Goal: Task Accomplishment & Management: Manage account settings

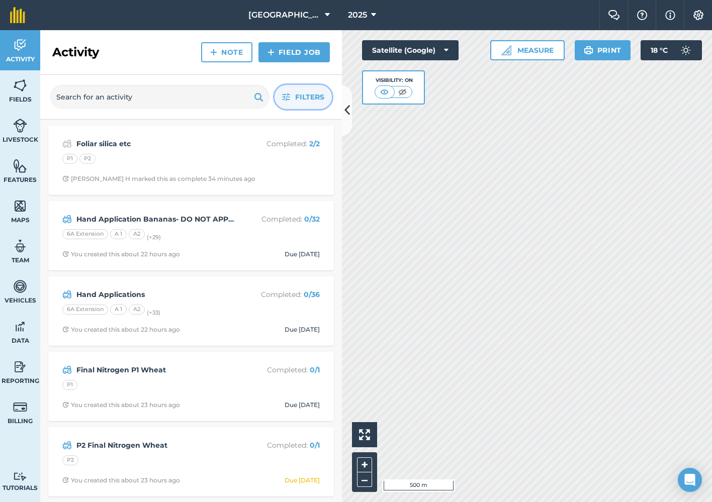
click at [309, 99] on span "Filters" at bounding box center [309, 97] width 29 height 11
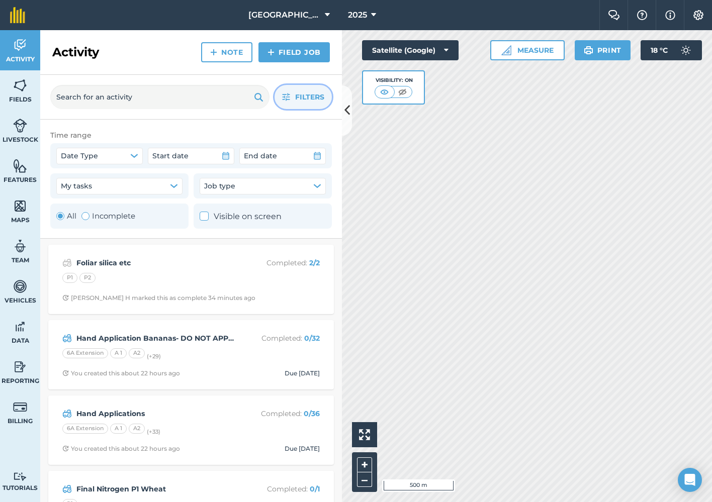
click at [85, 214] on div "Toggle Activity" at bounding box center [85, 216] width 8 height 8
radio input "false"
radio input "true"
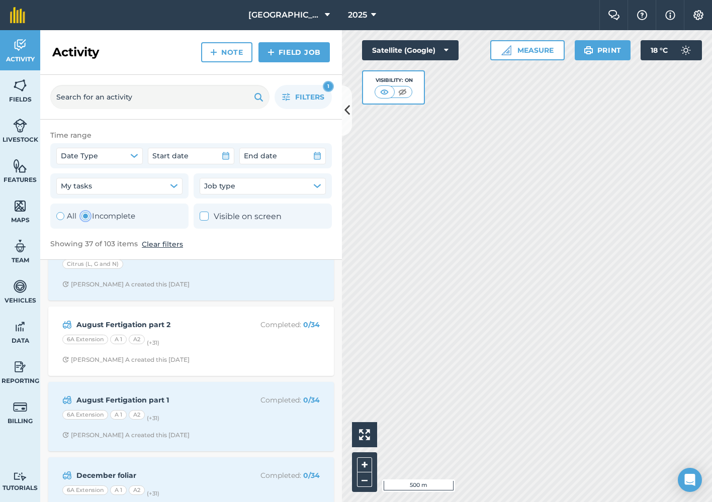
scroll to position [1160, 0]
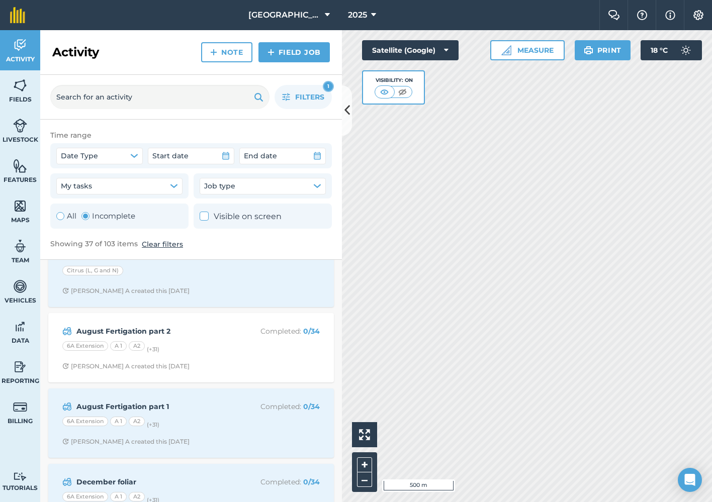
click at [250, 343] on div "6A Extension A 1 A2 (+ 31 )" at bounding box center [190, 347] width 257 height 13
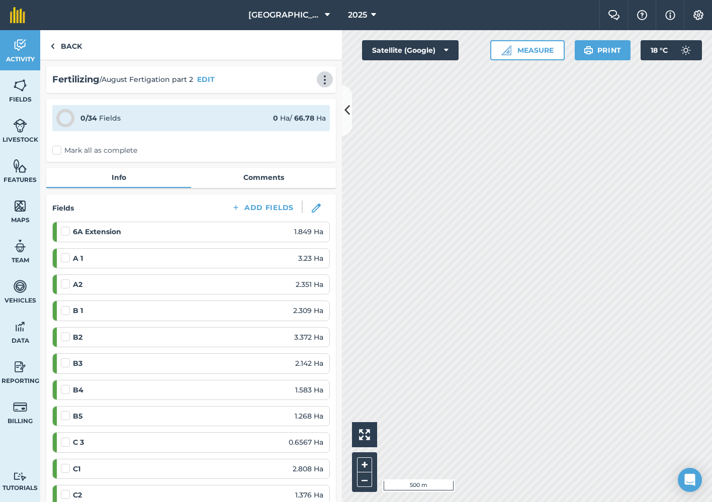
click at [324, 80] on img at bounding box center [325, 80] width 12 height 10
click at [309, 124] on link "Delete" at bounding box center [304, 126] width 64 height 20
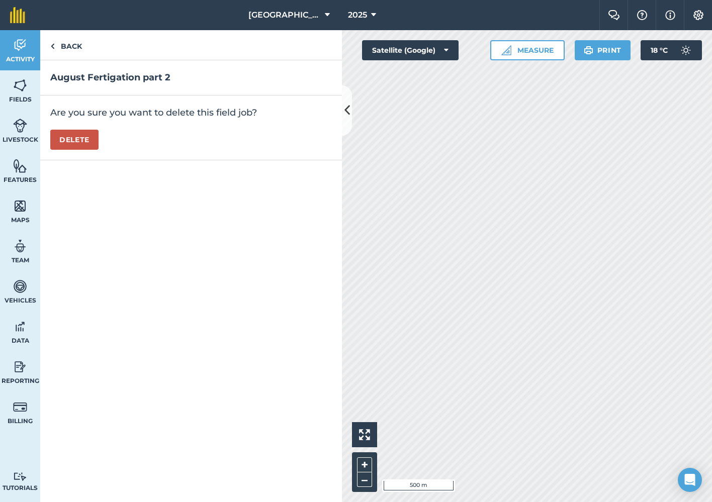
click at [86, 136] on button "Delete" at bounding box center [74, 140] width 48 height 20
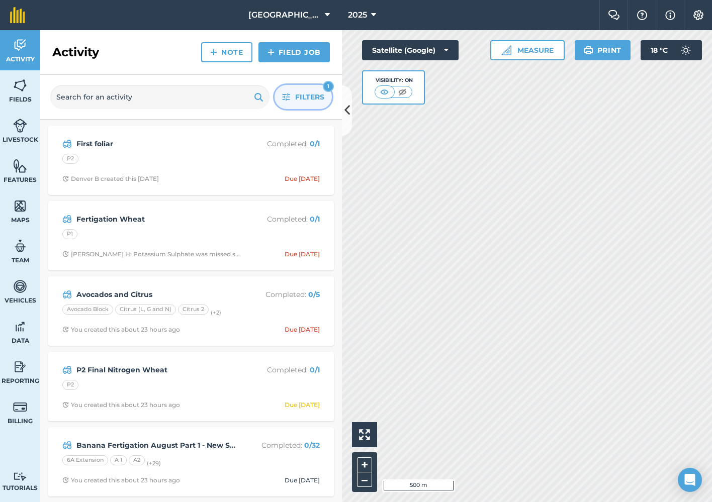
click at [308, 93] on span "Filters" at bounding box center [309, 97] width 29 height 11
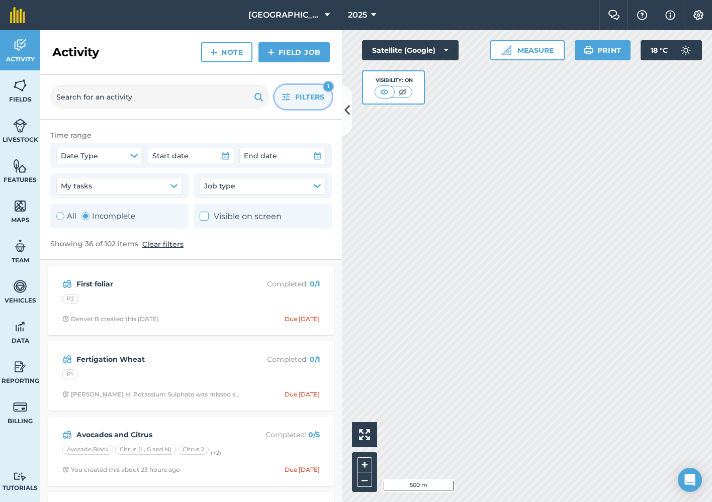
click at [308, 93] on span "Filters" at bounding box center [309, 97] width 29 height 11
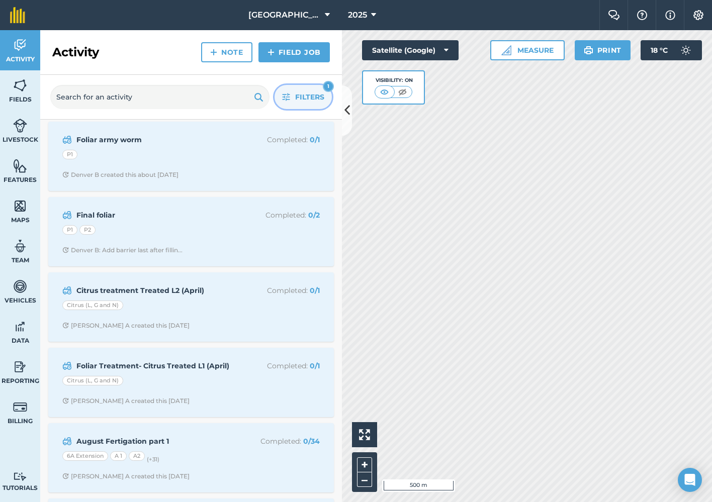
scroll to position [910, 0]
click at [236, 452] on div "6A Extension A 1 A2 (+ 31 )" at bounding box center [190, 457] width 257 height 13
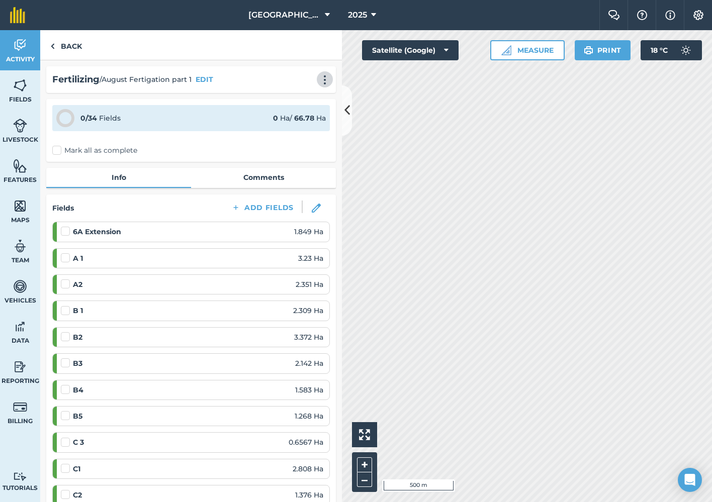
click at [321, 75] on img at bounding box center [325, 80] width 12 height 10
click at [299, 125] on link "Delete" at bounding box center [304, 126] width 64 height 20
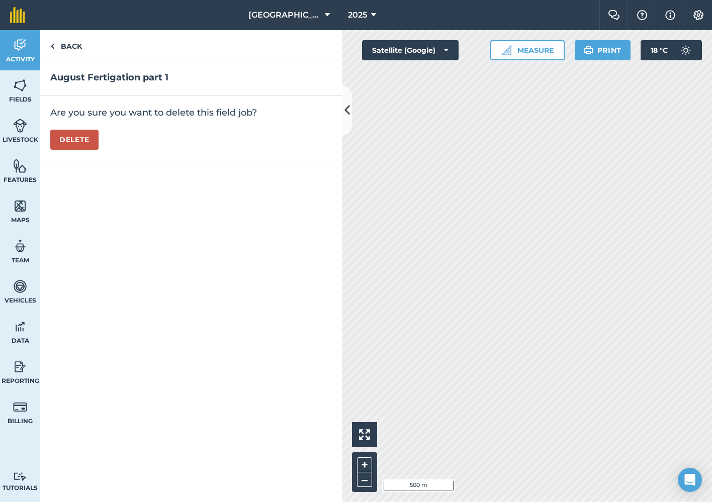
click at [83, 141] on button "Delete" at bounding box center [74, 140] width 48 height 20
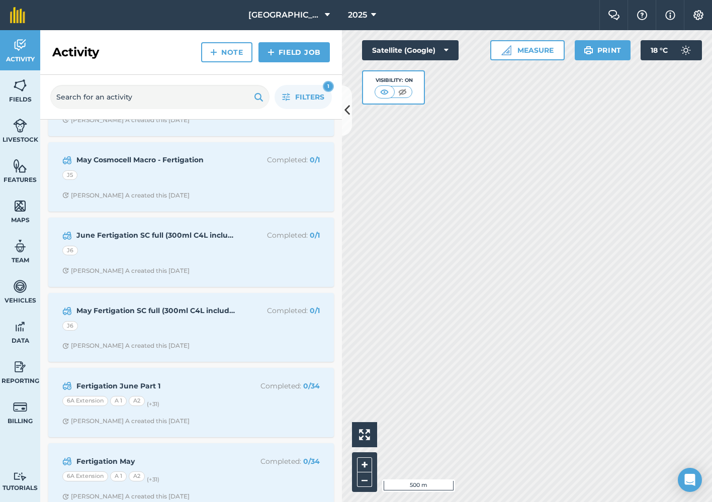
scroll to position [2246, 0]
click at [202, 397] on div "6A Extension A 1 A2 (+ 31 )" at bounding box center [190, 403] width 257 height 13
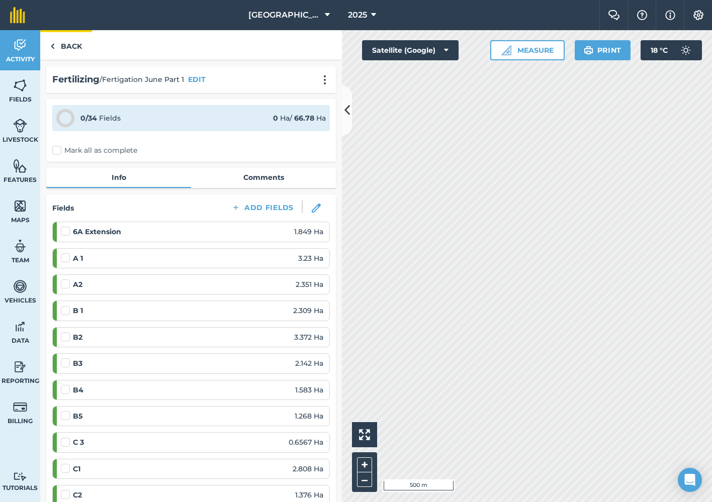
click at [57, 47] on link "Back" at bounding box center [66, 45] width 52 height 30
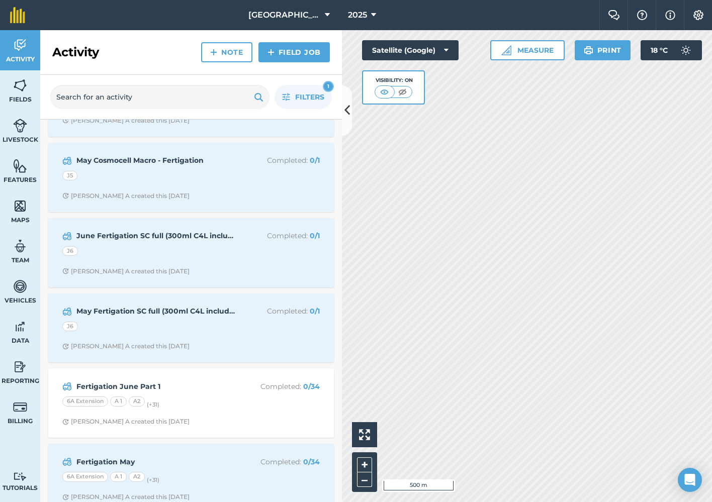
click at [211, 472] on div "6A Extension A 1 A2 (+ 31 )" at bounding box center [190, 478] width 257 height 13
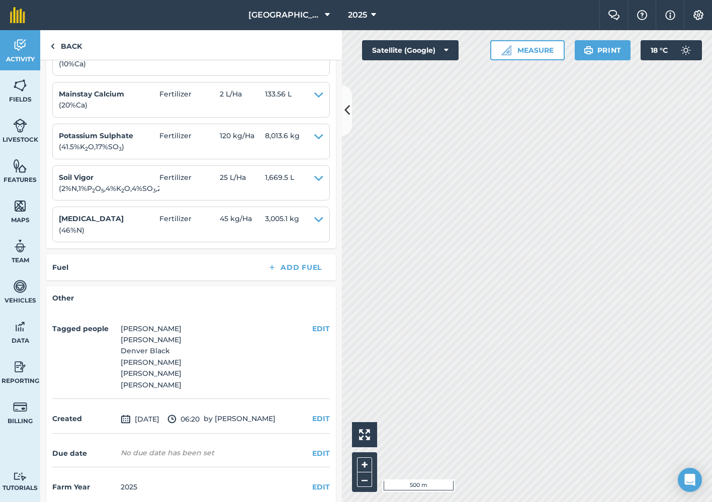
scroll to position [1144, 0]
click at [72, 44] on link "Back" at bounding box center [66, 45] width 52 height 30
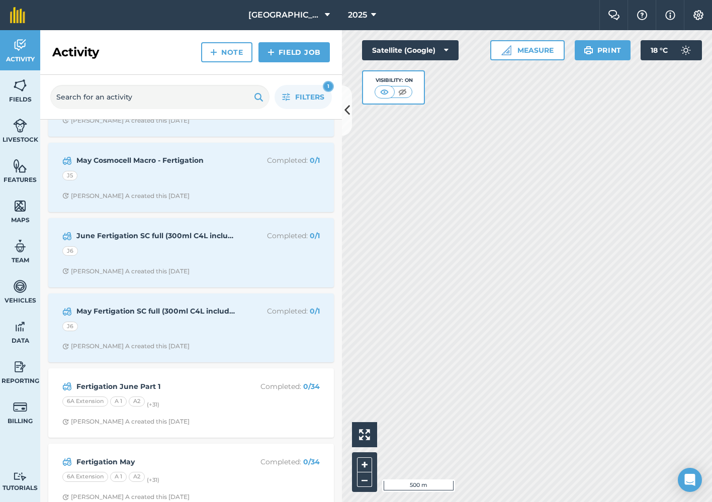
click at [215, 396] on div "Fertigation June Part 1 Completed : 0 / 34 6A Extension A 1 A2 (+ 31 ) [PERSON_…" at bounding box center [191, 403] width 274 height 57
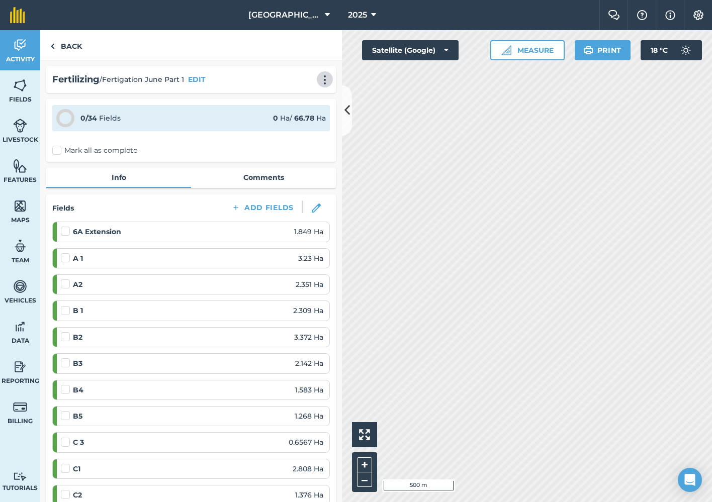
click at [326, 83] on img at bounding box center [325, 80] width 12 height 10
click at [306, 131] on link "Delete" at bounding box center [304, 126] width 64 height 20
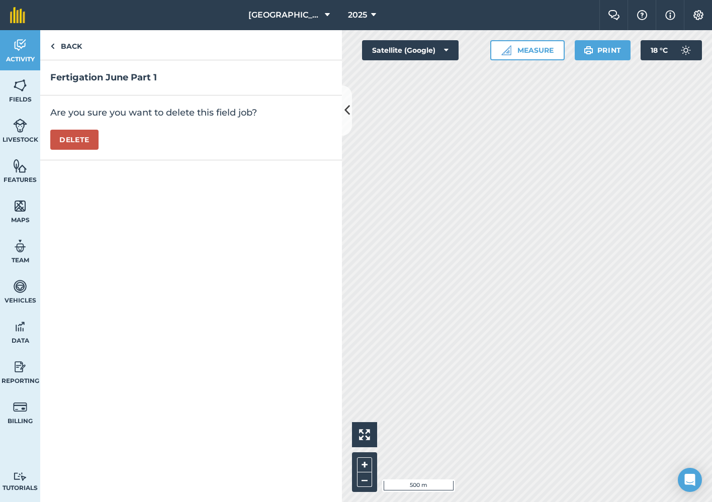
click at [92, 139] on button "Delete" at bounding box center [74, 140] width 48 height 20
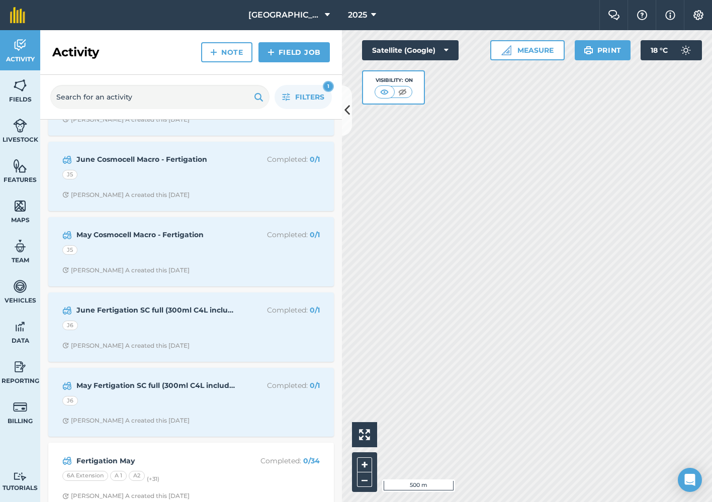
scroll to position [2171, 0]
click at [254, 417] on span "[PERSON_NAME] A created this [DATE]" at bounding box center [190, 421] width 257 height 8
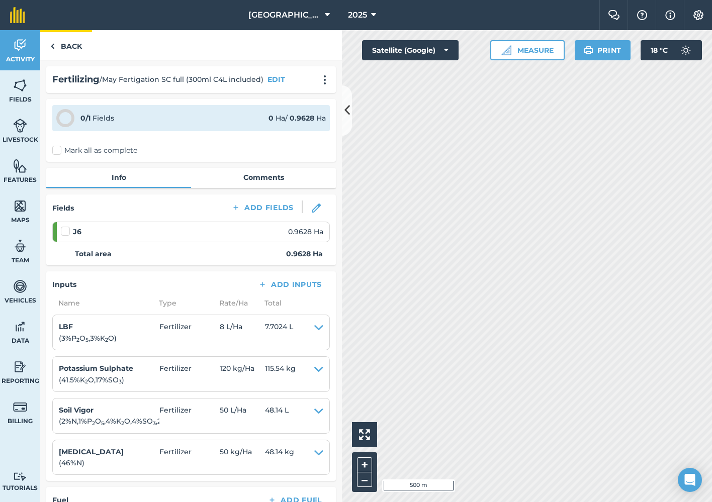
click at [67, 44] on link "Back" at bounding box center [66, 45] width 52 height 30
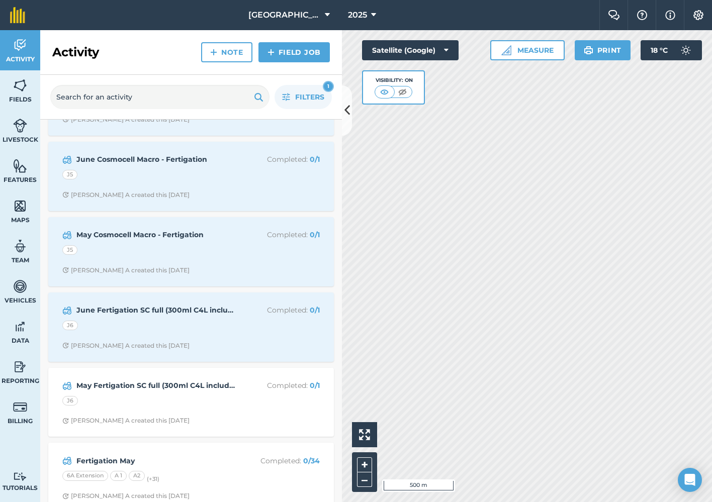
scroll to position [2171, 0]
click at [213, 324] on div "June Fertigation SC full (300ml C4L included) Completed : 0 / 1 J6 [PERSON_NAME…" at bounding box center [191, 327] width 274 height 57
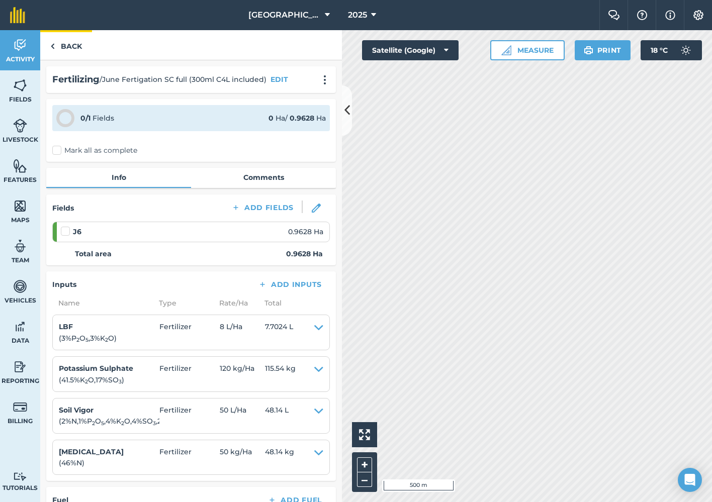
click at [66, 46] on link "Back" at bounding box center [66, 45] width 52 height 30
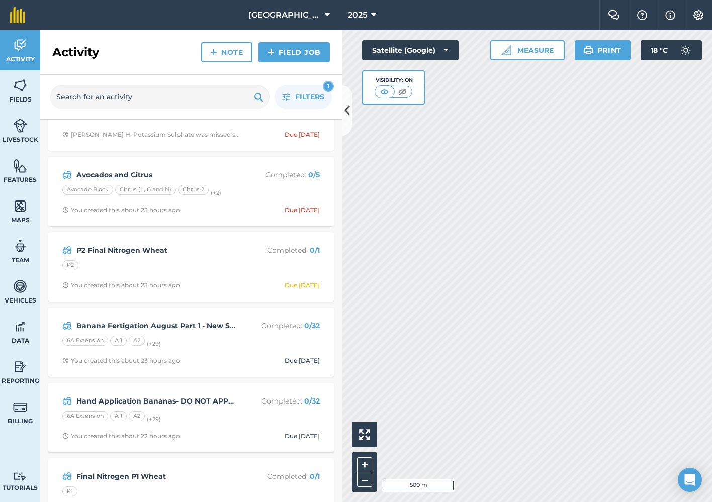
scroll to position [127, 0]
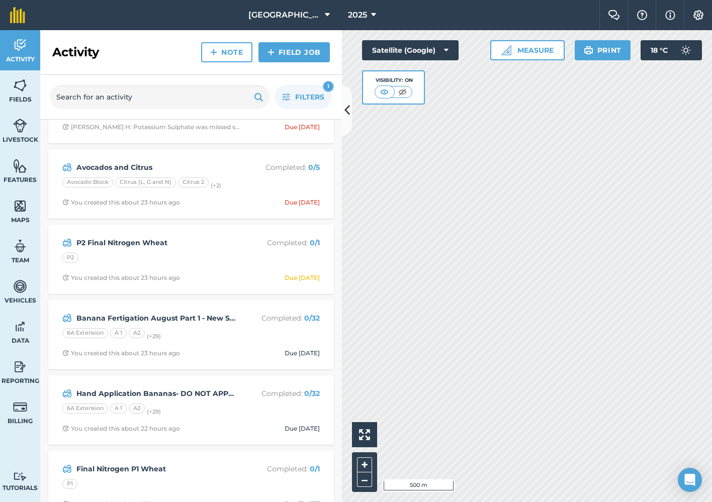
click at [236, 341] on div "Banana Fertigation August Part 1 - New Season Soil Boost Completed : 0 / 32 6A …" at bounding box center [191, 334] width 274 height 57
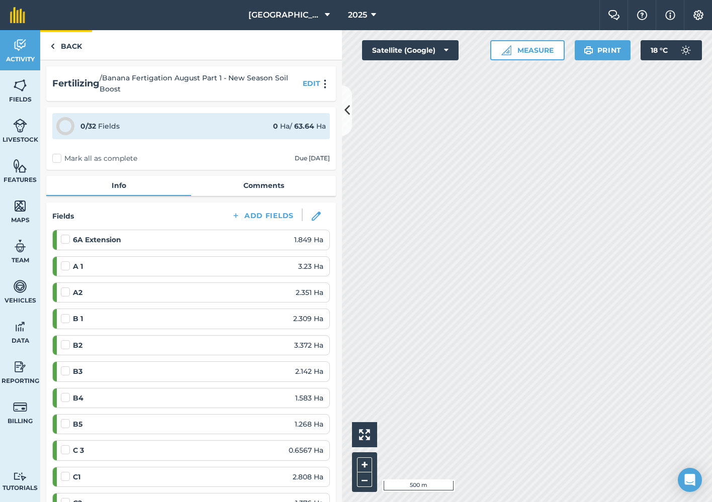
click at [68, 42] on link "Back" at bounding box center [66, 45] width 52 height 30
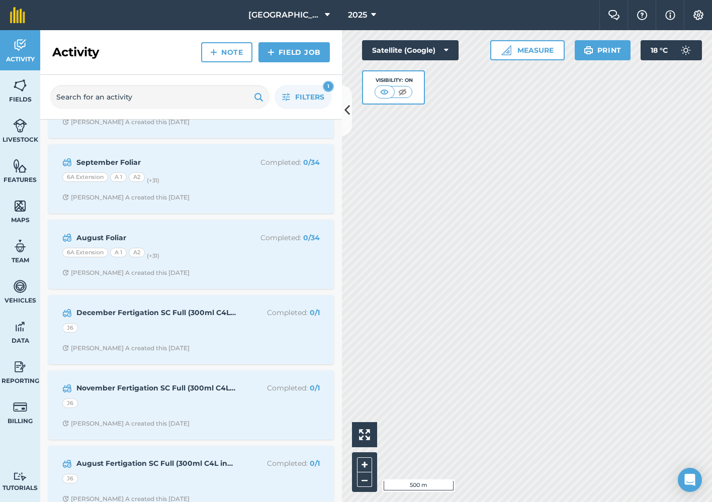
scroll to position [1338, 0]
click at [229, 250] on div "6A Extension A 1 A2 (+ 31 )" at bounding box center [190, 255] width 257 height 13
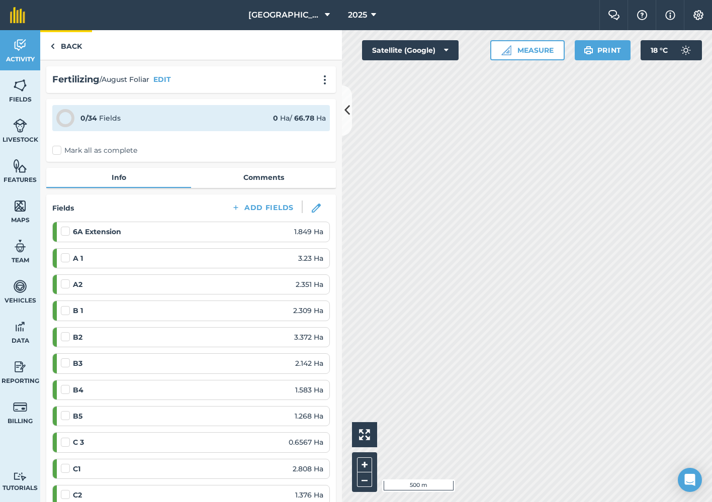
click at [73, 47] on link "Back" at bounding box center [66, 45] width 52 height 30
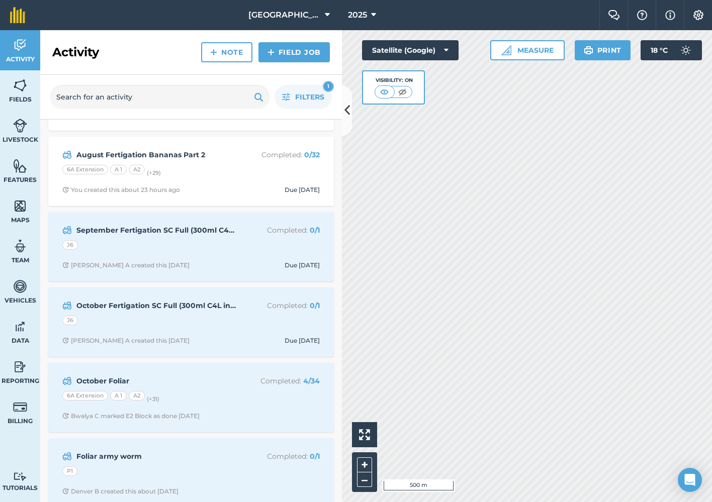
scroll to position [592, 0]
click at [201, 266] on div "September Fertigation SC Full (300ml C4L incl Completed : 0 / 1 J6 [PERSON_NAME…" at bounding box center [191, 247] width 274 height 57
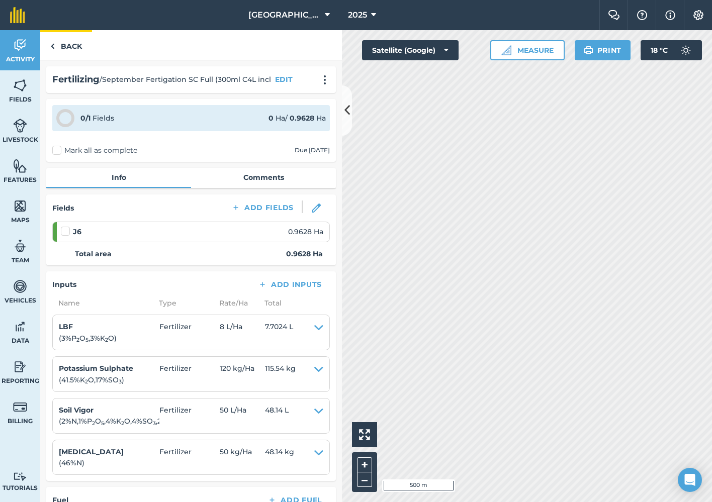
click at [55, 46] on link "Back" at bounding box center [66, 45] width 52 height 30
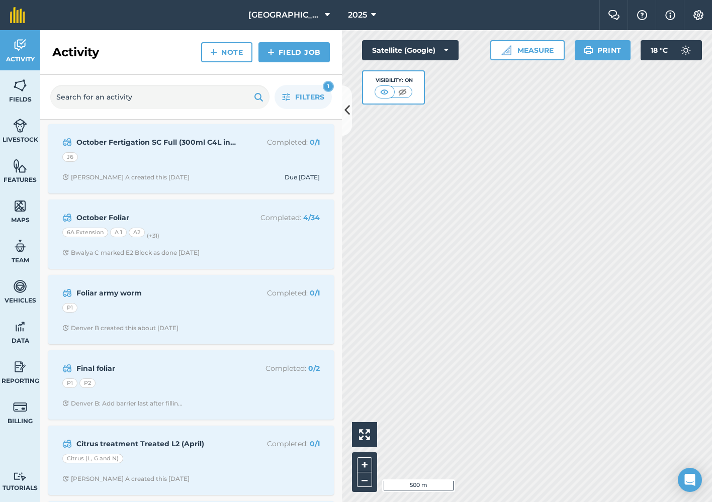
scroll to position [767, 0]
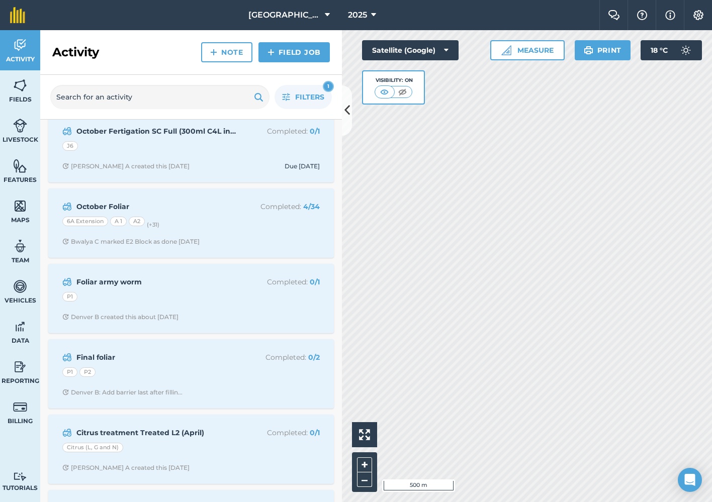
click at [203, 313] on span "Denver B created this about [DATE]" at bounding box center [190, 317] width 257 height 8
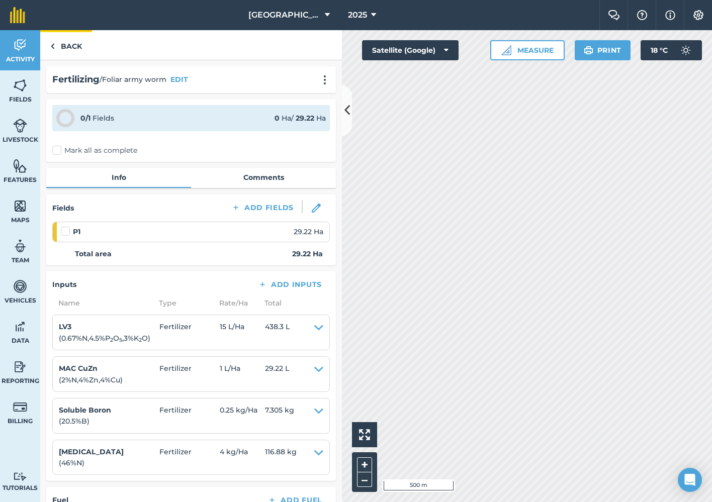
click at [63, 46] on link "Back" at bounding box center [66, 45] width 52 height 30
